Goal: Use online tool/utility: Use online tool/utility

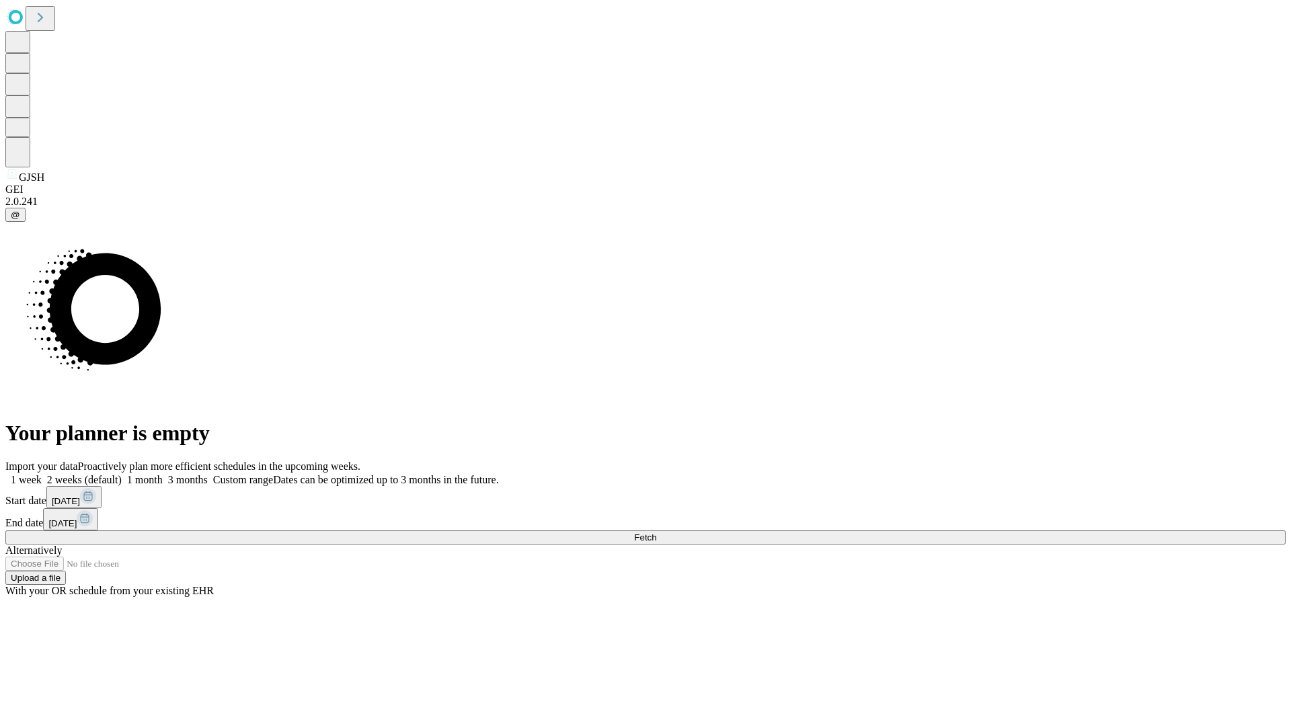
click at [656, 532] on span "Fetch" at bounding box center [645, 537] width 22 height 10
